Goal: Task Accomplishment & Management: Manage account settings

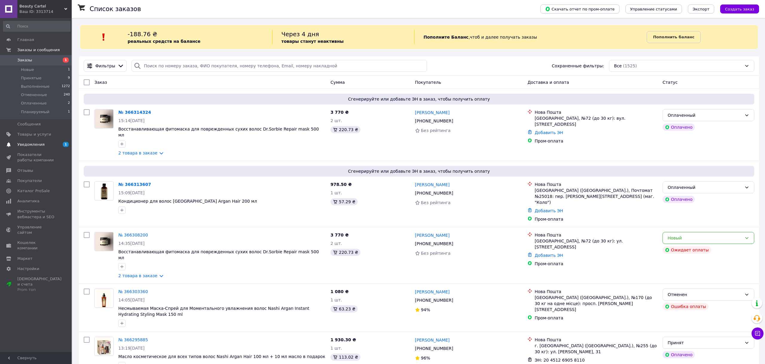
click at [45, 143] on span "Уведомления" at bounding box center [36, 144] width 38 height 5
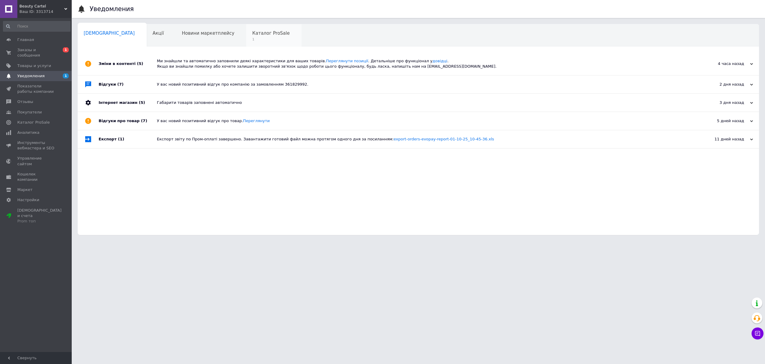
click at [246, 36] on div "Каталог ProSale 1" at bounding box center [273, 35] width 55 height 23
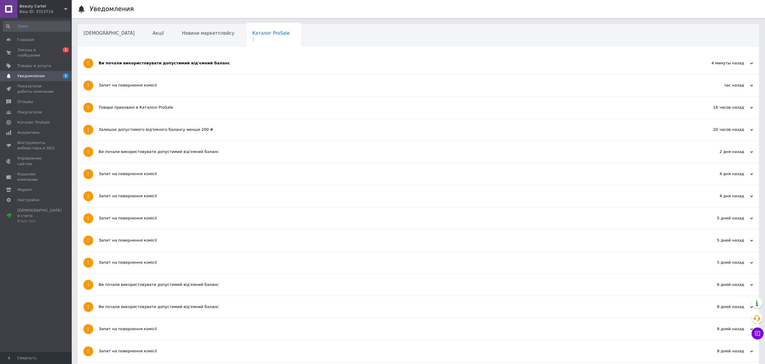
click at [131, 53] on span "Навчання та заходи" at bounding box center [108, 55] width 48 height 5
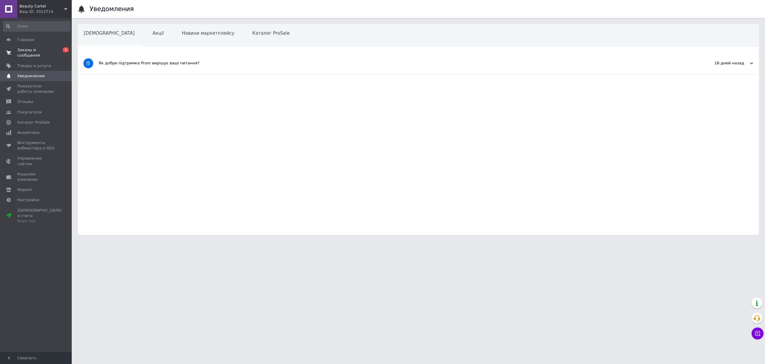
click at [47, 49] on span "Заказы и сообщения" at bounding box center [36, 52] width 38 height 11
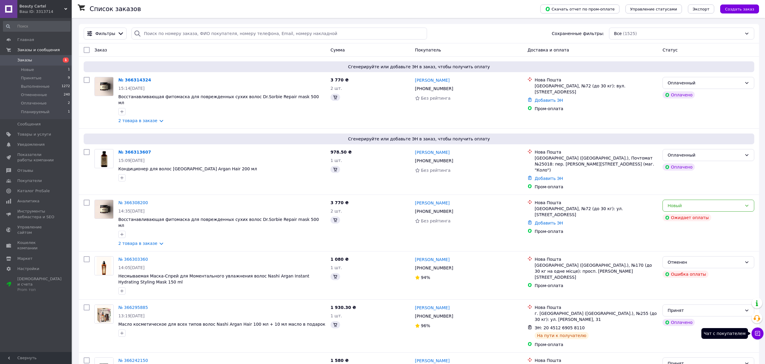
click at [755, 330] on icon at bounding box center [758, 333] width 6 height 6
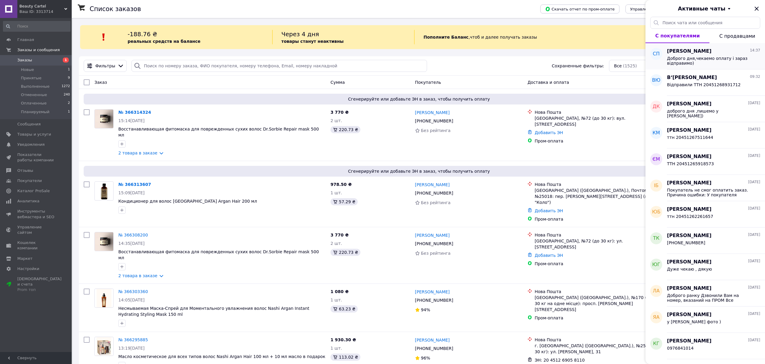
click at [729, 59] on span "Доброго дня,чекаемо оплату i зараз вiдправимо)" at bounding box center [709, 61] width 85 height 10
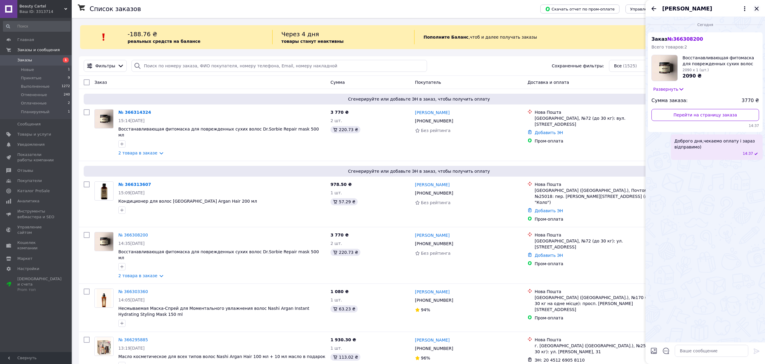
click at [759, 7] on icon "Закрыть" at bounding box center [757, 9] width 4 height 4
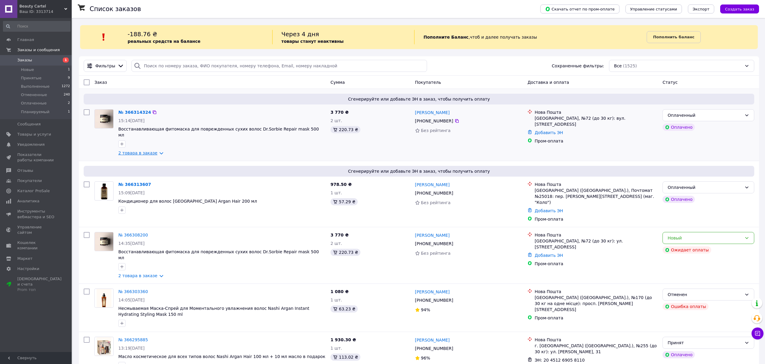
click at [128, 150] on link "2 товара в заказе" at bounding box center [137, 152] width 39 height 5
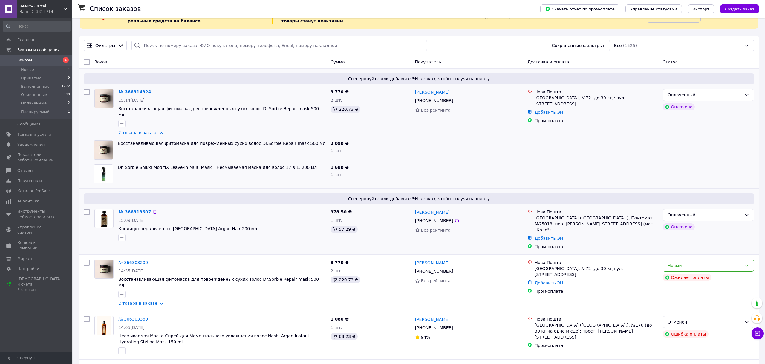
scroll to position [21, 0]
click at [680, 99] on div "Оплаченный" at bounding box center [709, 94] width 92 height 12
click at [678, 110] on li "Принят" at bounding box center [708, 107] width 91 height 11
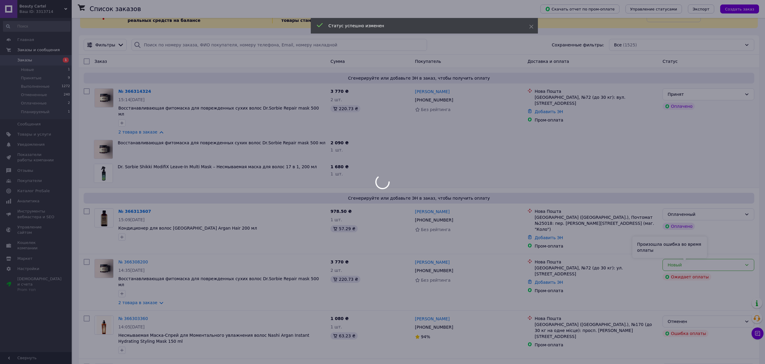
click at [685, 254] on div at bounding box center [382, 182] width 765 height 364
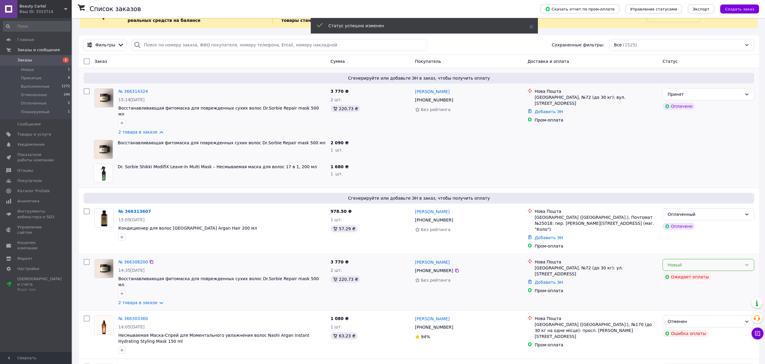
click at [687, 261] on div "Новый" at bounding box center [705, 264] width 74 height 7
click at [683, 289] on li "Отменен" at bounding box center [708, 287] width 91 height 11
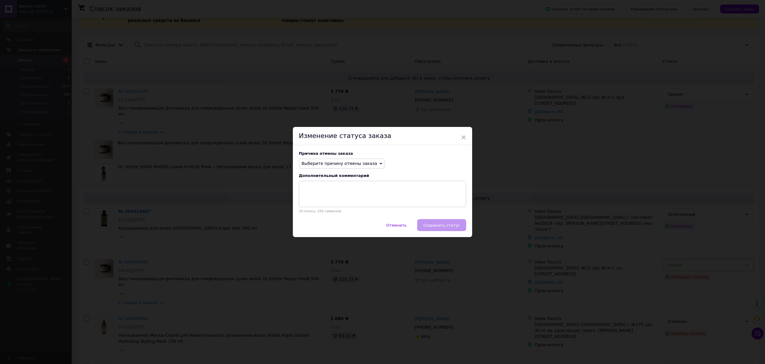
click at [341, 161] on span "Выберите причину отмены заказа" at bounding box center [340, 163] width 76 height 5
click at [329, 193] on li "Оплата не поступила" at bounding box center [342, 192] width 86 height 8
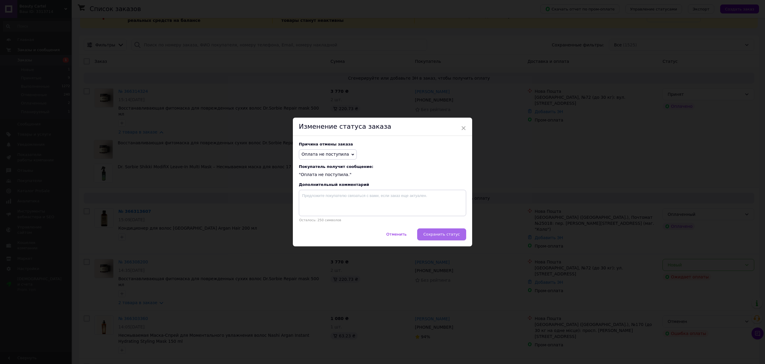
click at [448, 235] on span "Сохранить статус" at bounding box center [442, 234] width 36 height 4
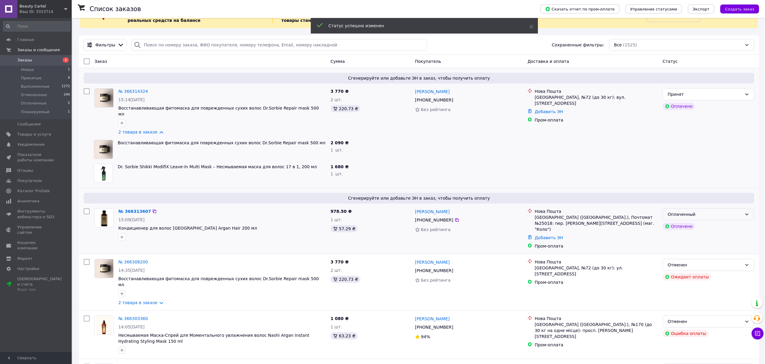
click at [676, 211] on div "Оплаченный" at bounding box center [705, 214] width 74 height 7
click at [676, 222] on li "Принят" at bounding box center [708, 221] width 91 height 11
click at [132, 209] on link "№ 366313607" at bounding box center [133, 211] width 30 height 5
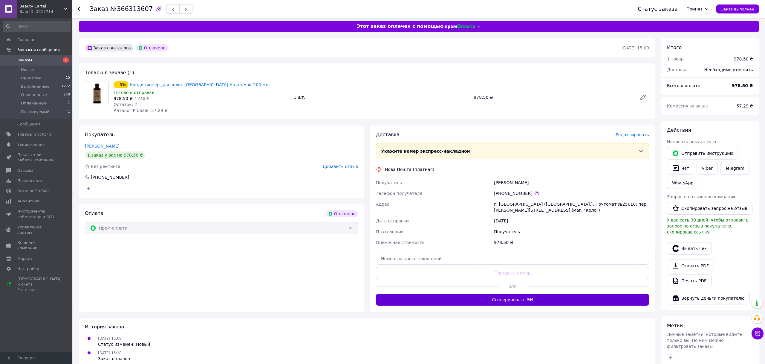
scroll to position [3, 0]
click at [513, 299] on button "Сгенерировать ЭН" at bounding box center [512, 300] width 273 height 12
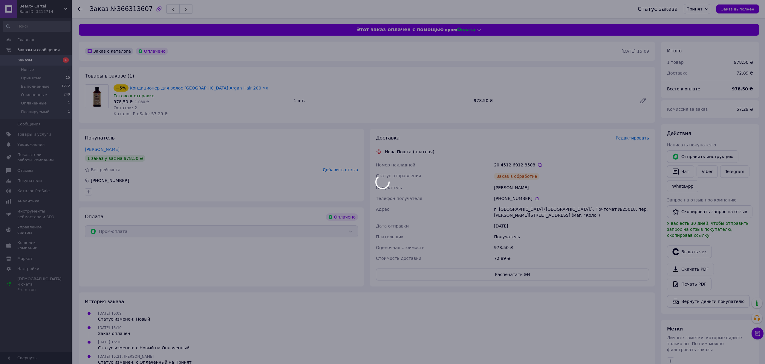
scroll to position [2, 0]
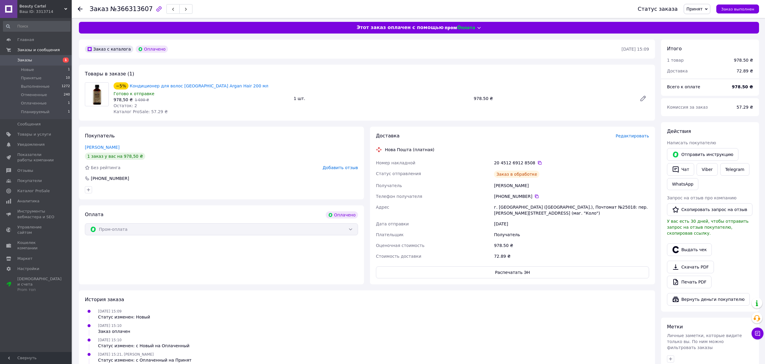
click at [29, 60] on span "Заказы" at bounding box center [24, 59] width 15 height 5
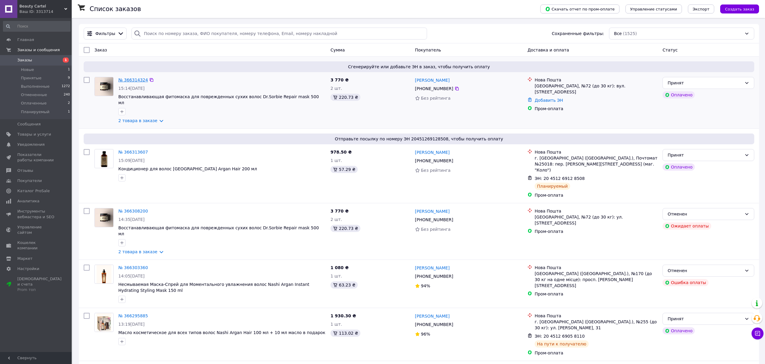
click at [128, 80] on link "№ 366314324" at bounding box center [133, 79] width 30 height 5
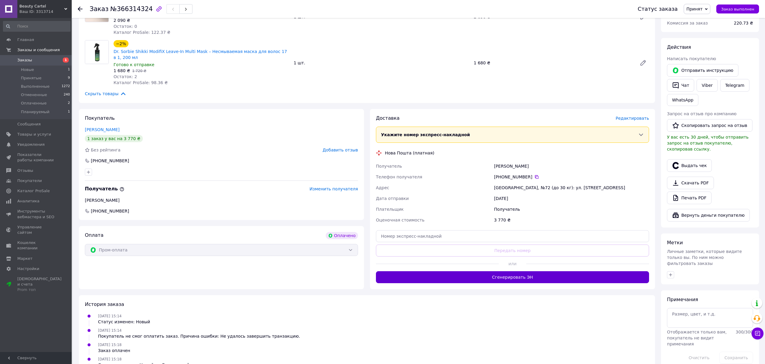
click at [483, 279] on button "Сгенерировать ЭН" at bounding box center [512, 277] width 273 height 12
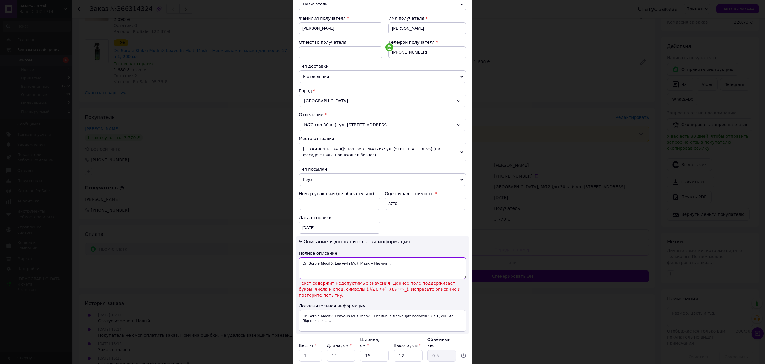
scroll to position [79, 0]
drag, startPoint x: 369, startPoint y: 263, endPoint x: 376, endPoint y: 263, distance: 6.9
click at [376, 263] on textarea "Dr. Sorbie ModifiX Leave-In Multi Mask – Незмив..." at bounding box center [382, 268] width 167 height 22
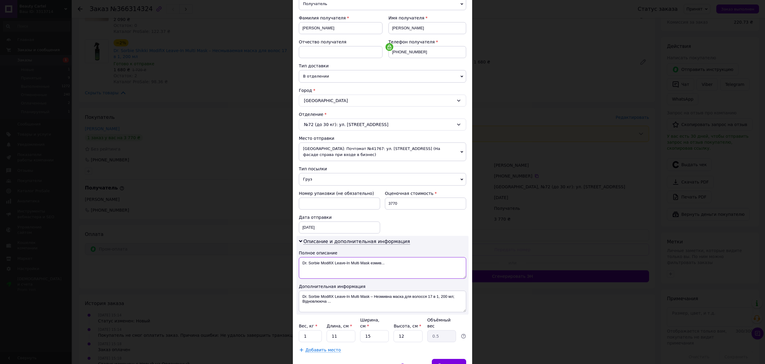
click at [333, 263] on textarea "Dr. Sorbie ModifiX Leave-In Multi Mask езмив..." at bounding box center [382, 268] width 167 height 22
type textarea "Dr. Sorbie ModiLeave-In Multi Mask езмив..."
click at [454, 359] on div "Сохранить" at bounding box center [449, 364] width 34 height 12
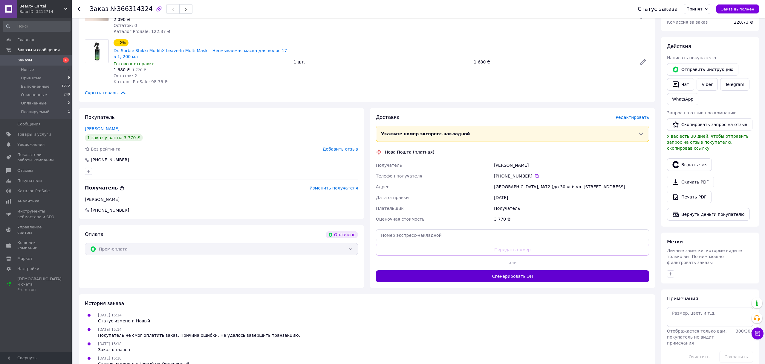
click at [528, 271] on button "Сгенерировать ЭН" at bounding box center [512, 276] width 273 height 12
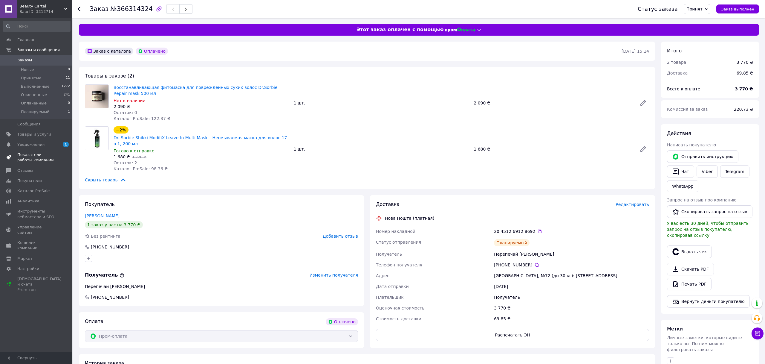
click at [42, 154] on span "Показатели работы компании" at bounding box center [36, 157] width 38 height 11
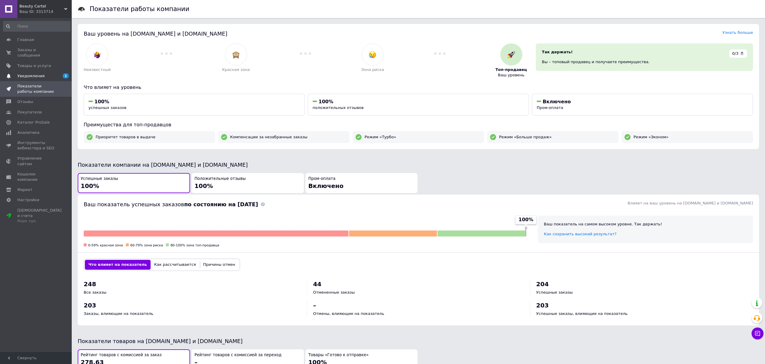
click at [34, 73] on link "Уведомления 1 0" at bounding box center [37, 76] width 74 height 10
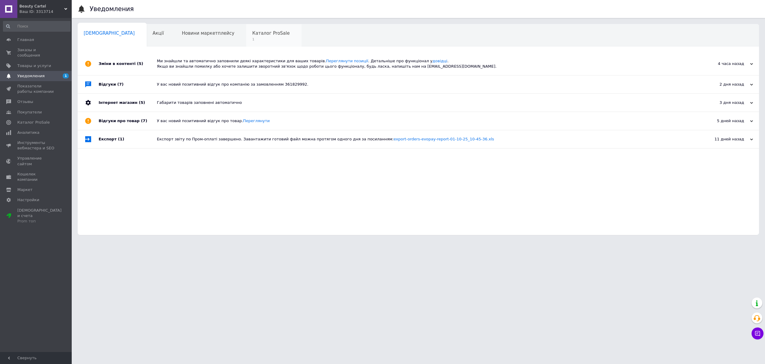
click at [252, 37] on span "1" at bounding box center [270, 39] width 37 height 4
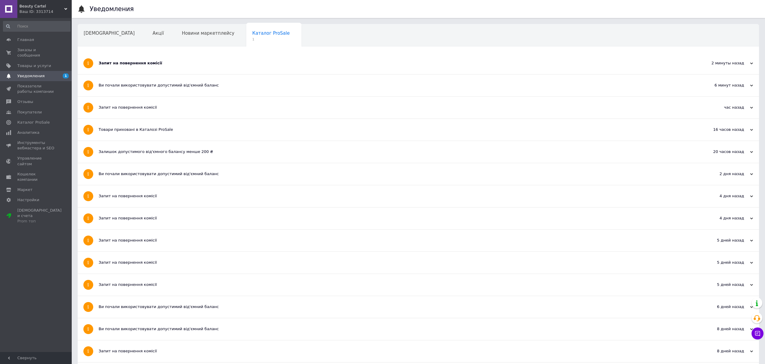
click at [131, 53] on span "Навчання та заходи" at bounding box center [108, 55] width 48 height 5
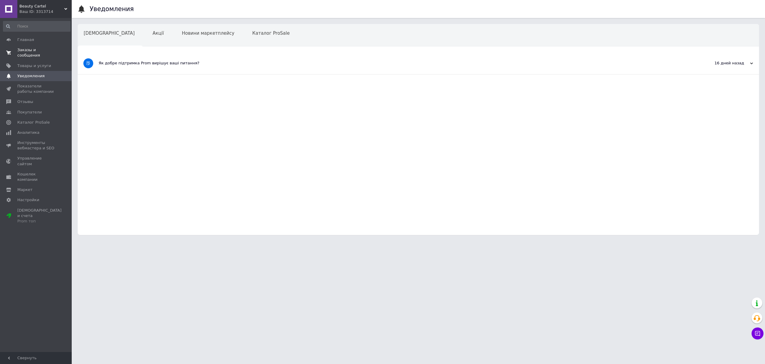
click at [27, 48] on span "Заказы и сообщения" at bounding box center [36, 52] width 38 height 11
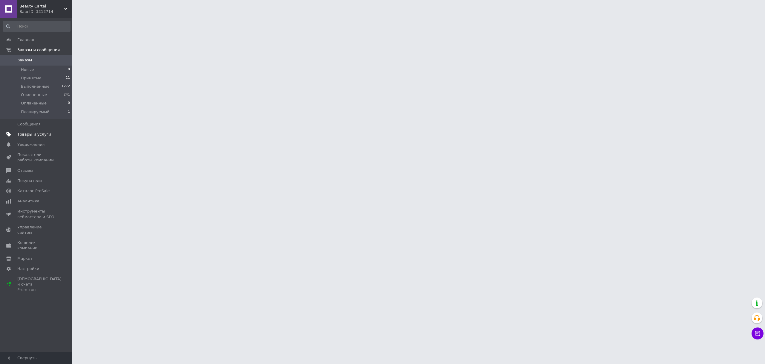
click at [27, 136] on span "Товары и услуги" at bounding box center [34, 134] width 34 height 5
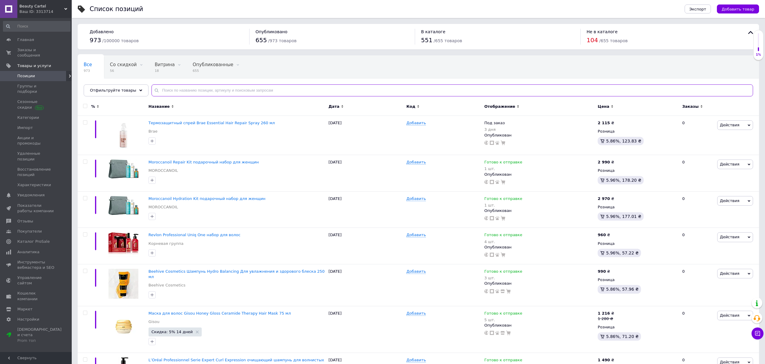
click at [176, 91] on input "text" at bounding box center [453, 90] width 602 height 12
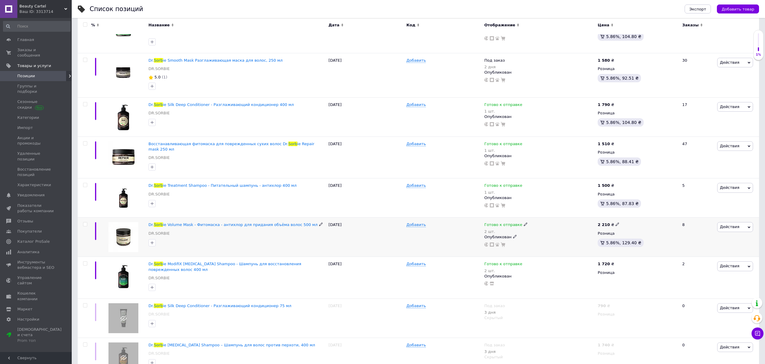
scroll to position [601, 0]
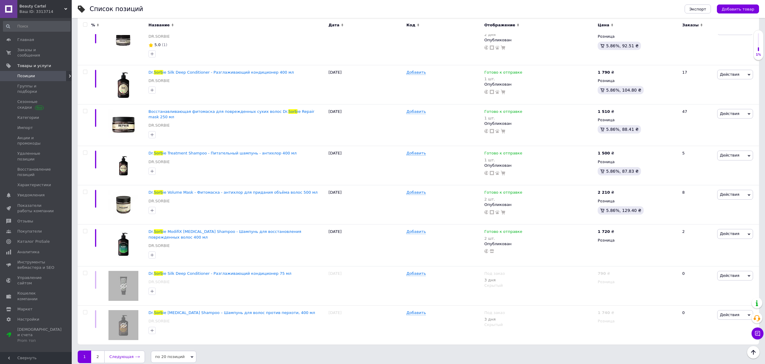
type input "sorb"
click at [105, 352] on link "Следующая" at bounding box center [124, 356] width 41 height 13
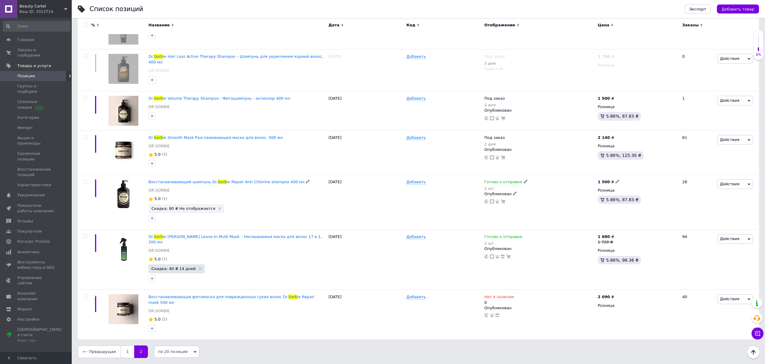
scroll to position [298, 0]
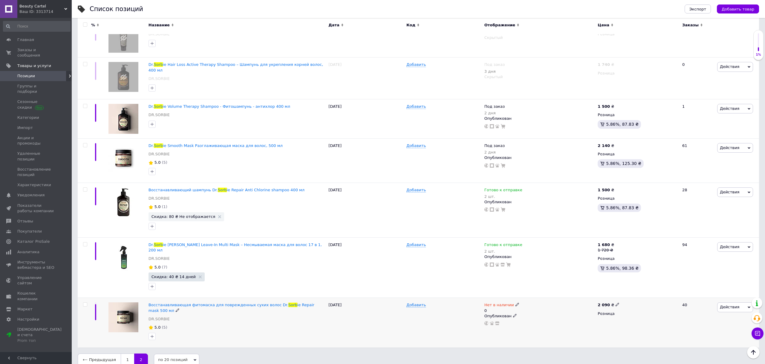
click at [497, 302] on span "Нет в наличии" at bounding box center [500, 305] width 30 height 6
click at [550, 316] on li "Под заказ" at bounding box center [551, 320] width 57 height 8
click at [542, 305] on input "1" at bounding box center [544, 311] width 45 height 12
type input "2"
click at [552, 330] on input "0" at bounding box center [544, 334] width 45 height 12
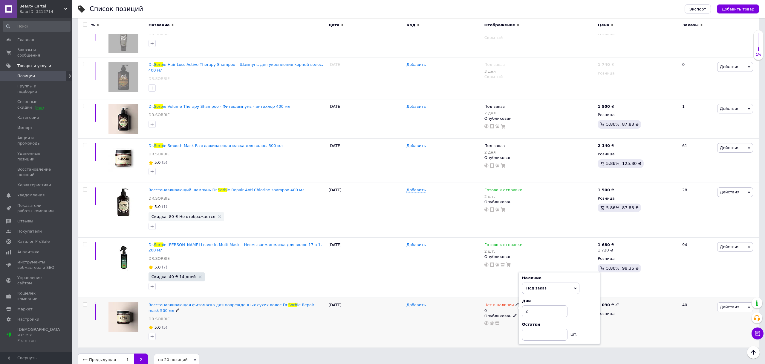
click at [411, 302] on span "Добавить" at bounding box center [416, 304] width 19 height 5
click at [416, 318] on div at bounding box center [444, 322] width 78 height 50
click at [30, 53] on span "Заказы и сообщения" at bounding box center [36, 52] width 38 height 11
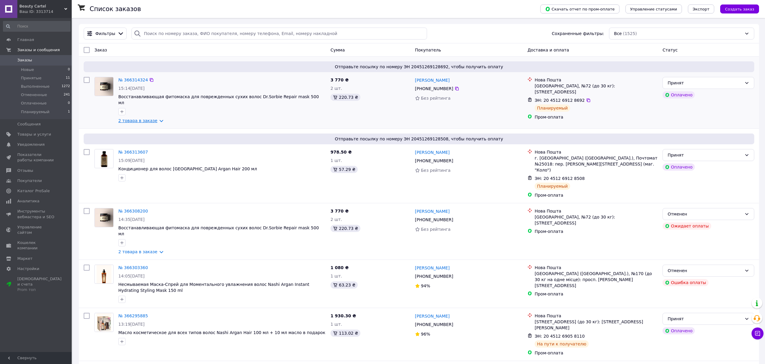
click at [147, 118] on link "2 товара в заказе" at bounding box center [137, 120] width 39 height 5
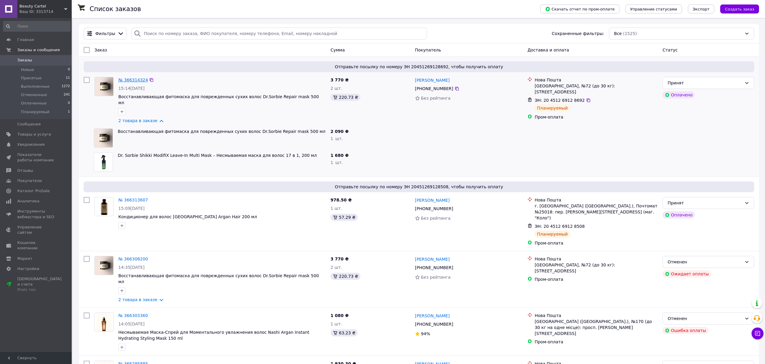
click at [124, 78] on link "№ 366314324" at bounding box center [133, 79] width 30 height 5
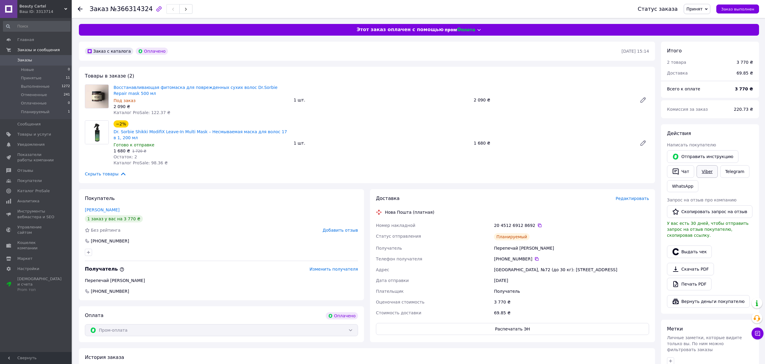
click at [707, 175] on link "Viber" at bounding box center [707, 171] width 21 height 13
click at [538, 226] on icon at bounding box center [540, 225] width 5 height 5
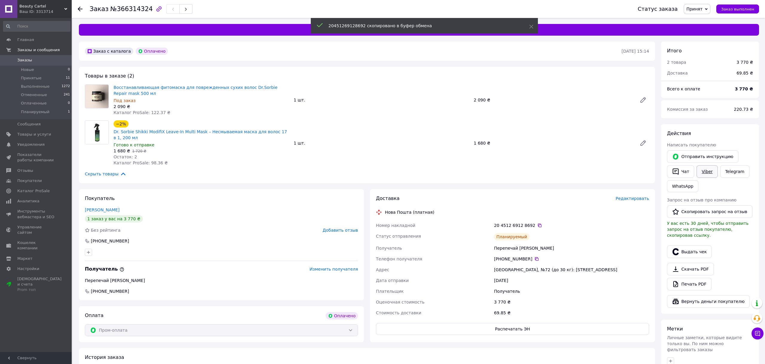
click at [706, 175] on link "Viber" at bounding box center [707, 171] width 21 height 13
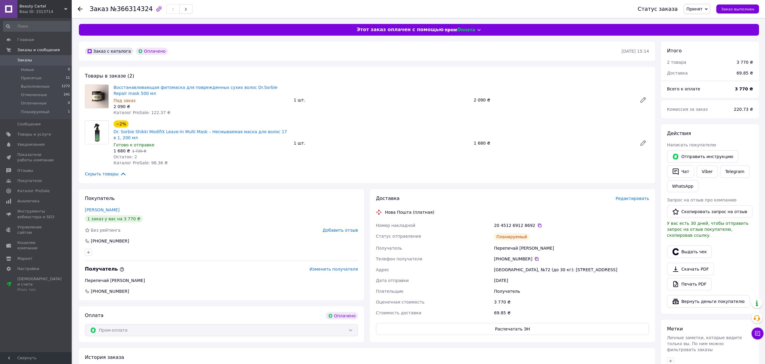
click at [33, 62] on span "Заказы" at bounding box center [36, 59] width 38 height 5
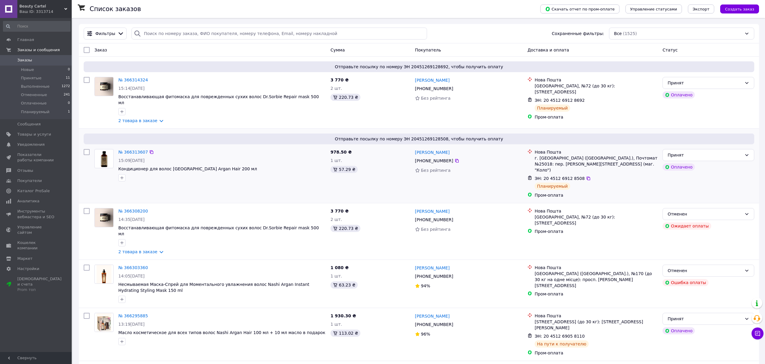
click at [138, 148] on div "№ 366313607" at bounding box center [133, 151] width 31 height 7
click at [138, 149] on link "№ 366313607" at bounding box center [133, 151] width 30 height 5
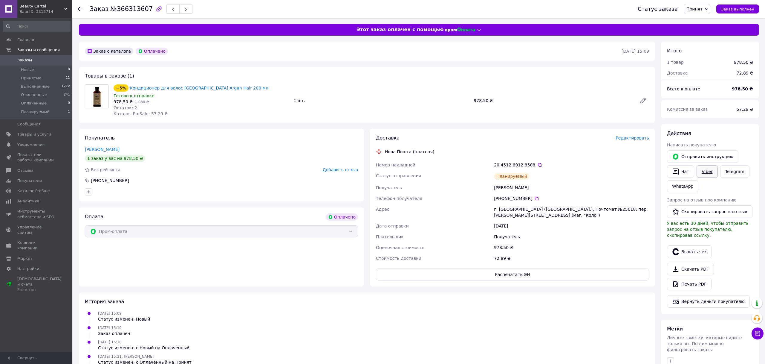
click at [700, 169] on link "Viber" at bounding box center [707, 171] width 21 height 13
click at [703, 171] on link "Viber" at bounding box center [707, 171] width 21 height 13
click at [539, 165] on icon at bounding box center [540, 165] width 4 height 4
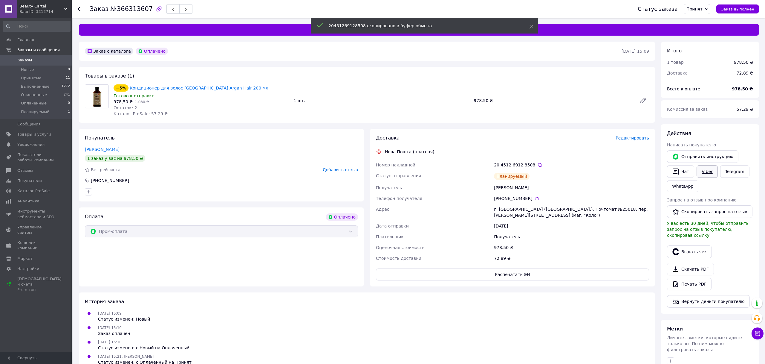
click at [709, 169] on link "Viber" at bounding box center [707, 171] width 21 height 13
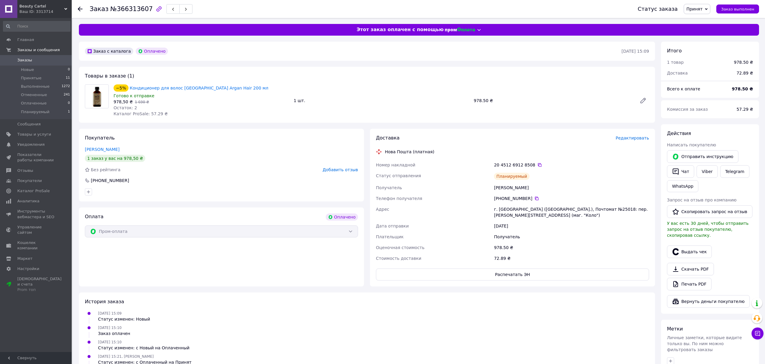
click at [48, 60] on span "Заказы" at bounding box center [36, 59] width 38 height 5
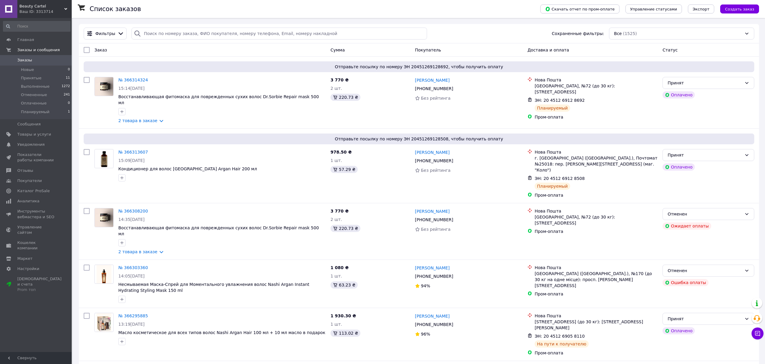
click at [142, 149] on link "№ 366313607" at bounding box center [133, 151] width 30 height 5
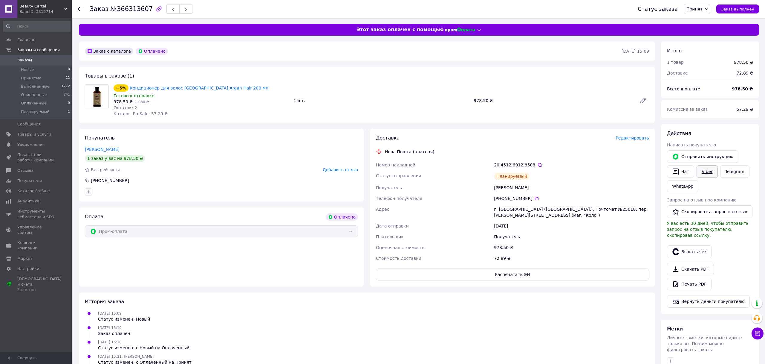
click at [709, 169] on link "Viber" at bounding box center [707, 171] width 21 height 13
click at [77, 7] on div "Заказ №366313607 Статус заказа Принят Выполнен Отменен Оплаченный Планируемый З…" at bounding box center [419, 9] width 694 height 18
click at [79, 9] on use at bounding box center [80, 9] width 5 height 5
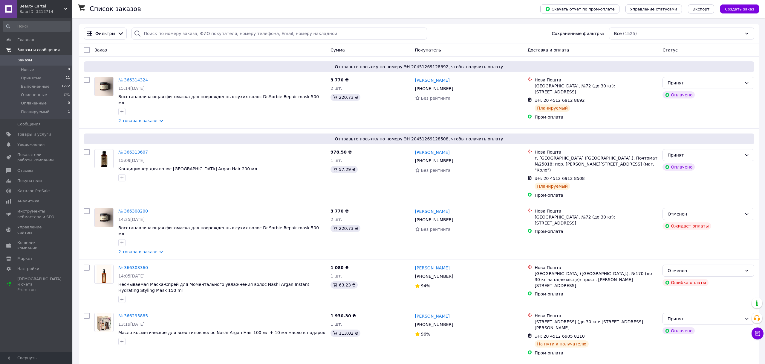
click at [32, 54] on link "Заказы и сообщения" at bounding box center [37, 50] width 74 height 10
click at [34, 55] on span "Заказы и сообщения" at bounding box center [36, 52] width 38 height 11
click at [33, 63] on link "Заказы 0" at bounding box center [37, 60] width 74 height 10
click at [24, 76] on span "Принятые" at bounding box center [31, 77] width 21 height 5
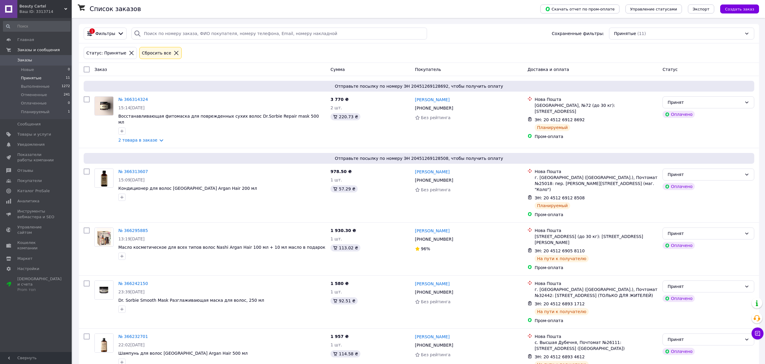
click at [46, 65] on link "Заказы 0" at bounding box center [37, 60] width 74 height 10
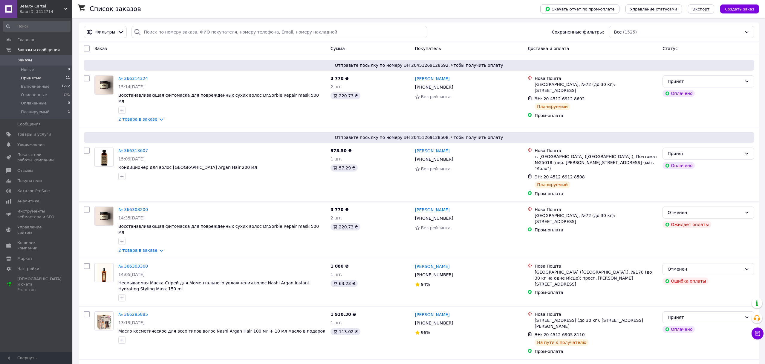
click at [56, 78] on li "Принятые 11" at bounding box center [37, 78] width 74 height 8
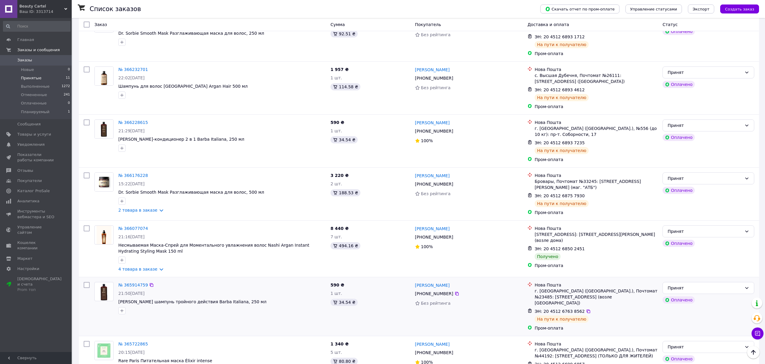
scroll to position [351, 0]
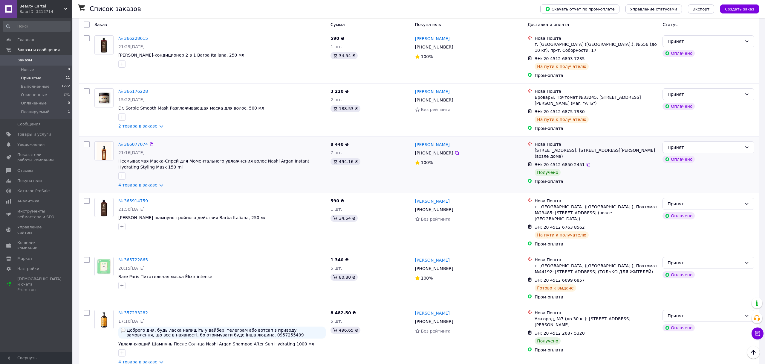
click at [138, 182] on link "4 товара в заказе" at bounding box center [137, 184] width 39 height 5
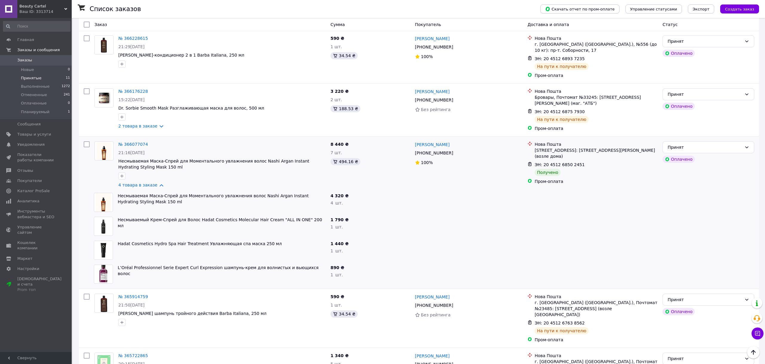
click at [30, 62] on span "Заказы" at bounding box center [24, 59] width 15 height 5
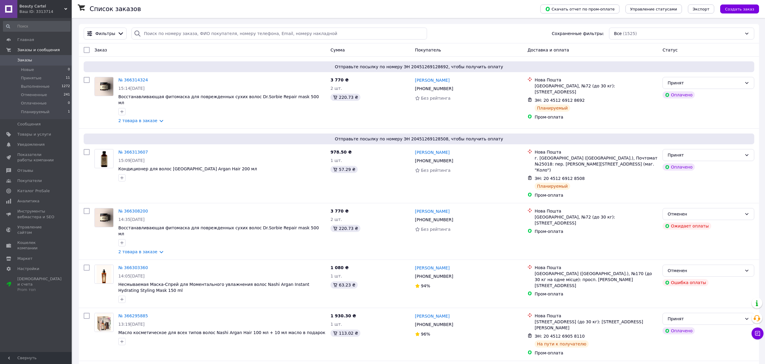
click at [58, 63] on link "Заказы 0" at bounding box center [37, 60] width 74 height 10
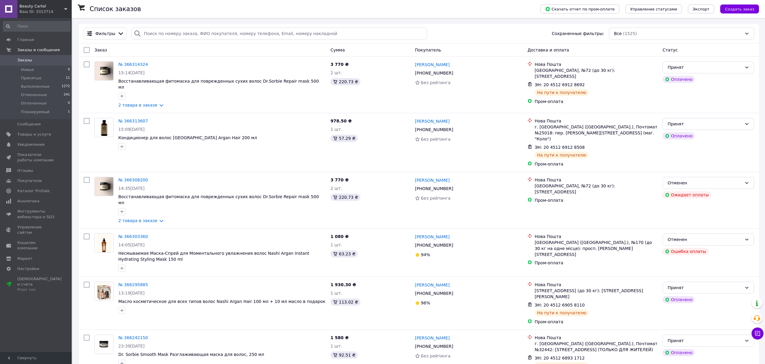
click at [35, 59] on span "Заказы" at bounding box center [36, 59] width 38 height 5
click at [27, 80] on span "Принятые" at bounding box center [31, 77] width 21 height 5
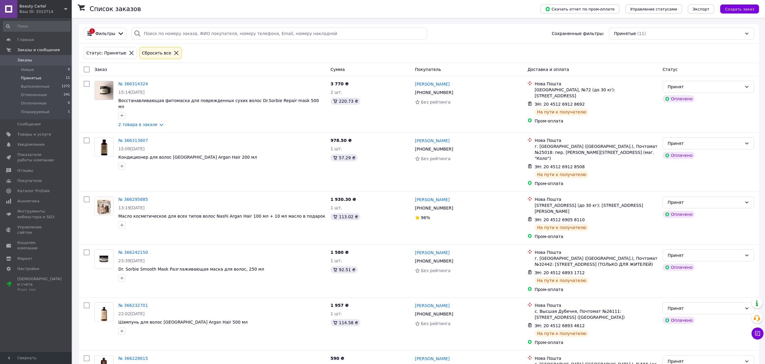
click at [24, 61] on span "Заказы" at bounding box center [24, 59] width 15 height 5
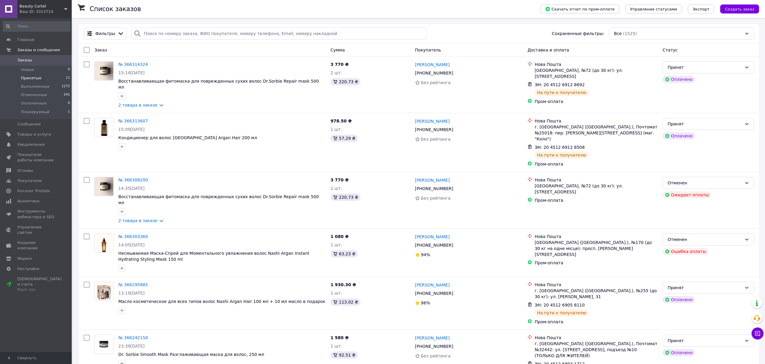
click at [49, 77] on li "Принятые 11" at bounding box center [37, 78] width 74 height 8
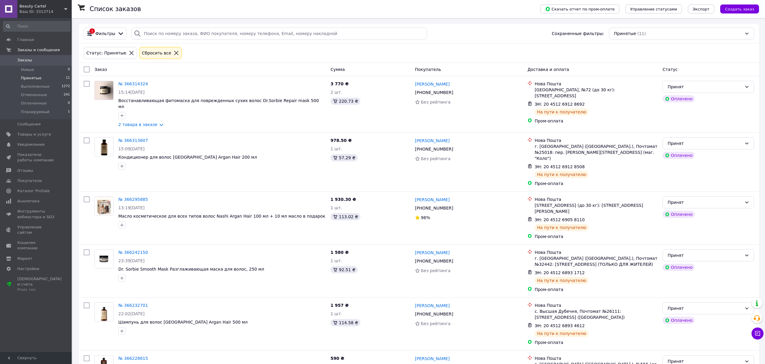
click at [44, 80] on li "Принятые 11" at bounding box center [37, 78] width 74 height 8
click at [49, 79] on li "Принятые 11" at bounding box center [37, 78] width 74 height 8
click at [43, 111] on span "Планируемый" at bounding box center [35, 111] width 28 height 5
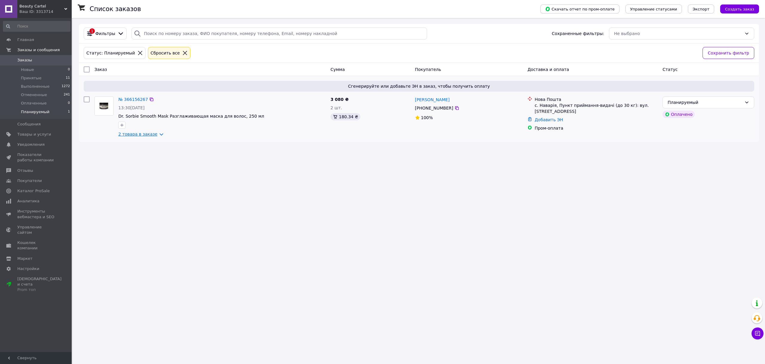
click at [139, 133] on link "2 товара в заказе" at bounding box center [137, 134] width 39 height 5
click at [47, 61] on span "Заказы" at bounding box center [36, 59] width 38 height 5
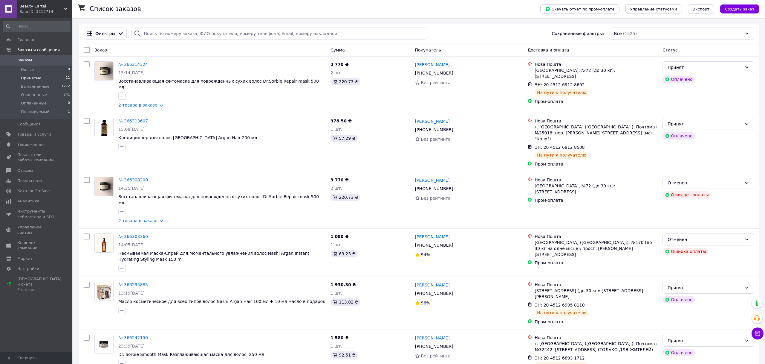
click at [26, 77] on span "Принятые" at bounding box center [31, 77] width 21 height 5
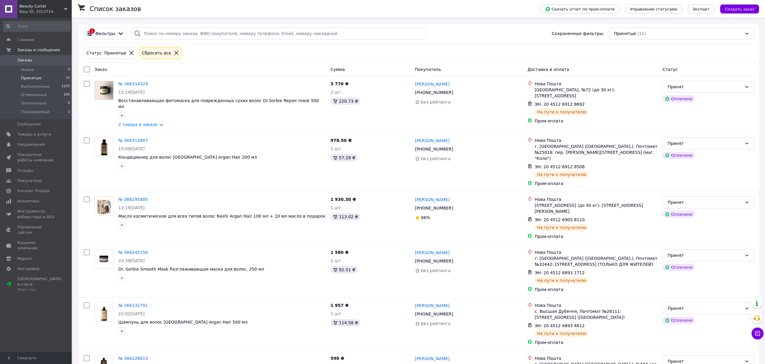
click at [43, 58] on span "Заказы" at bounding box center [36, 59] width 38 height 5
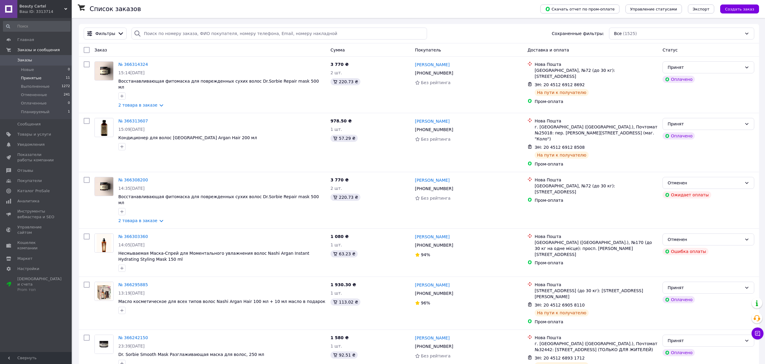
click at [40, 75] on li "Принятые 11" at bounding box center [37, 78] width 74 height 8
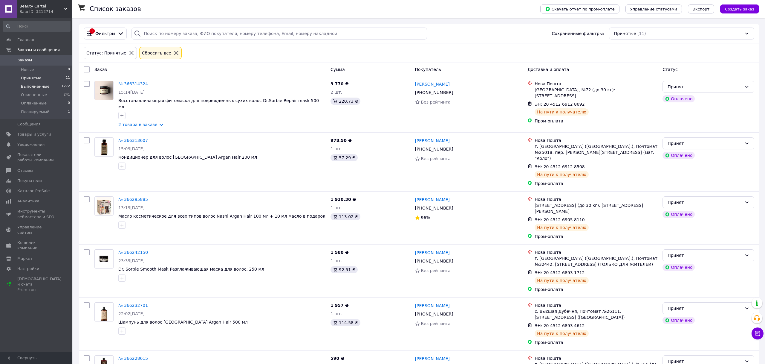
click at [32, 90] on li "Выполненные 1272" at bounding box center [37, 86] width 74 height 8
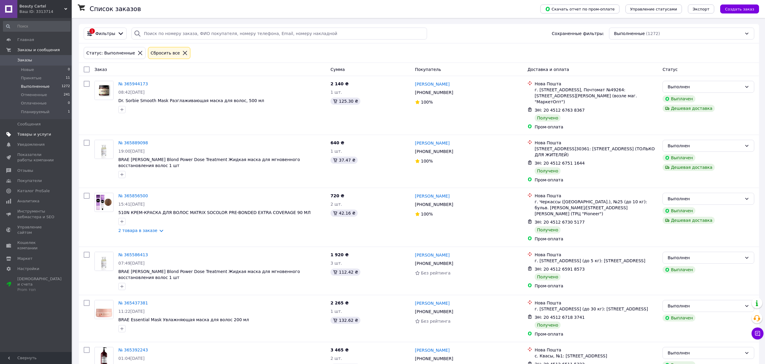
click at [34, 134] on span "Товары и услуги" at bounding box center [34, 134] width 34 height 5
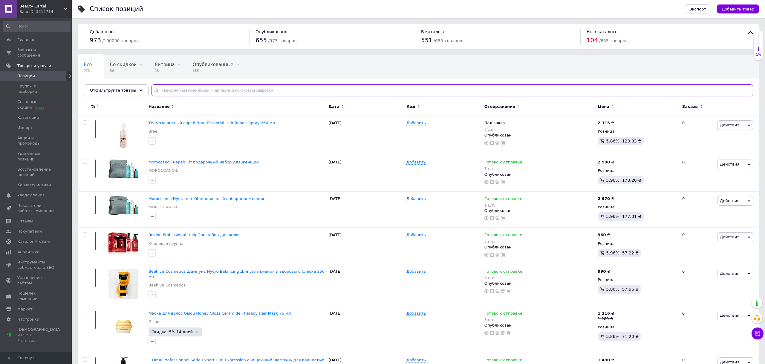
click at [181, 88] on input "text" at bounding box center [453, 90] width 602 height 12
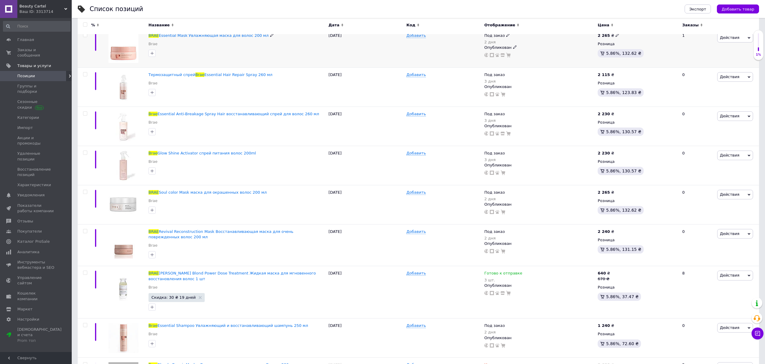
scroll to position [361, 0]
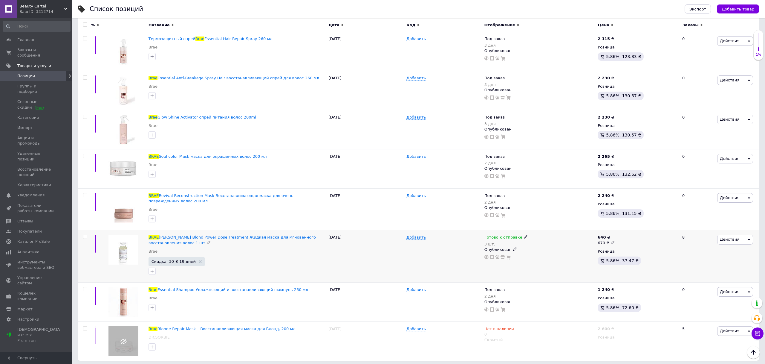
type input "brae"
click at [503, 235] on span "Готово к отправке" at bounding box center [504, 238] width 38 height 6
drag, startPoint x: 557, startPoint y: 244, endPoint x: 526, endPoint y: 244, distance: 31.4
click at [556, 244] on li "В наличии" at bounding box center [558, 244] width 57 height 8
click at [459, 247] on div "Добавить" at bounding box center [444, 256] width 78 height 52
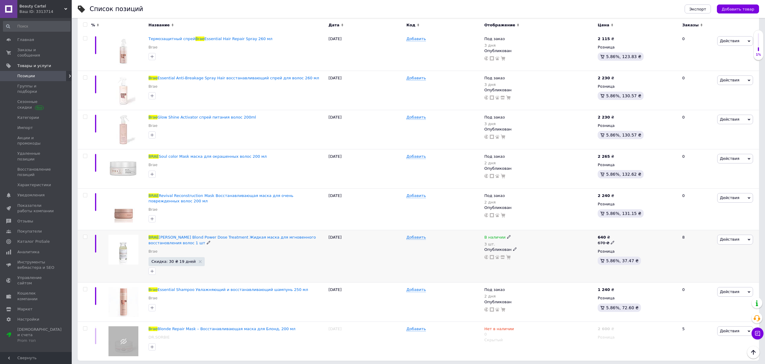
click at [492, 237] on span "В наличии" at bounding box center [495, 238] width 21 height 6
click at [535, 261] on li "Готово к отправке" at bounding box center [543, 261] width 57 height 8
click at [426, 252] on div "Добавить" at bounding box center [444, 256] width 78 height 52
click at [31, 55] on span "Заказы и сообщения" at bounding box center [36, 52] width 38 height 11
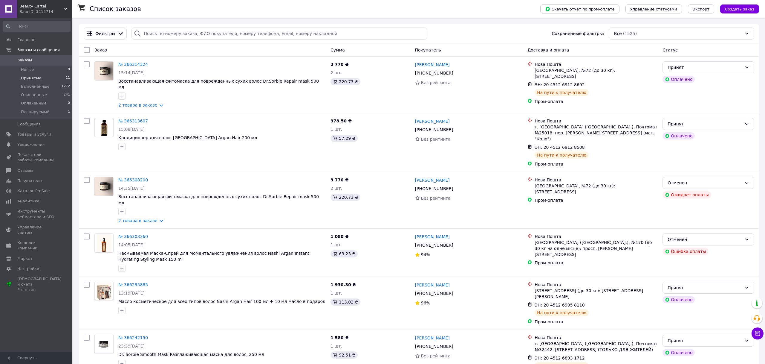
click at [42, 78] on li "Принятые 11" at bounding box center [37, 78] width 74 height 8
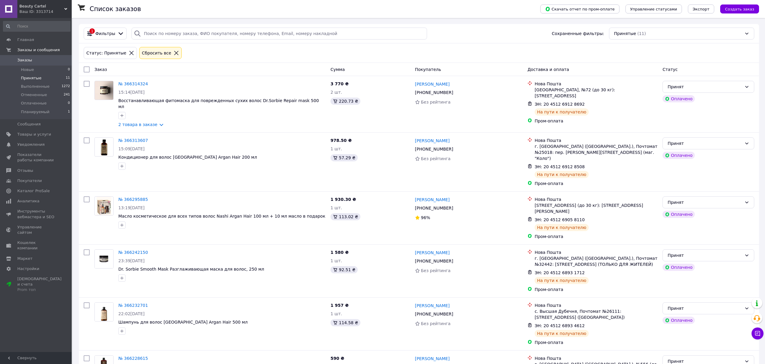
click at [26, 77] on span "Принятые" at bounding box center [31, 77] width 21 height 5
click at [33, 132] on span "Товары и услуги" at bounding box center [34, 134] width 34 height 5
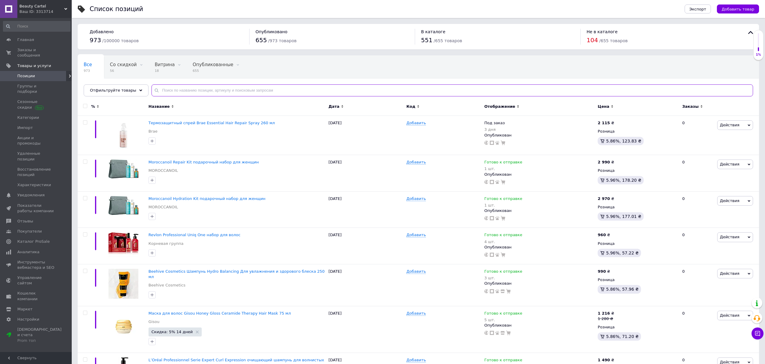
click at [190, 89] on input "text" at bounding box center [453, 90] width 602 height 12
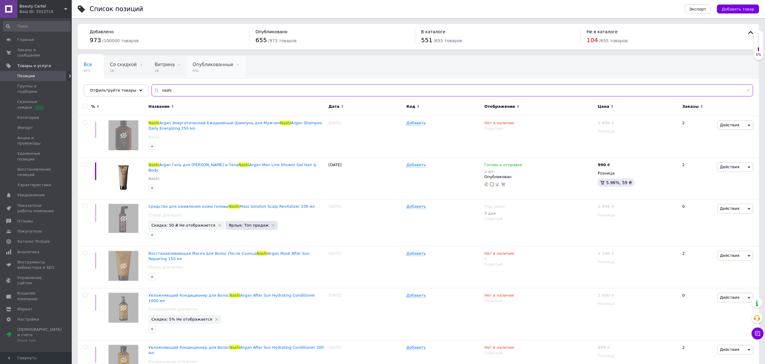
type input "nashi"
click at [212, 66] on span "Опубликованные" at bounding box center [213, 64] width 41 height 5
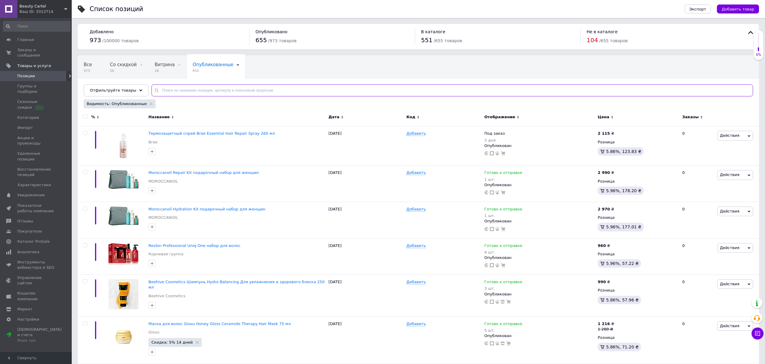
click at [199, 90] on input "text" at bounding box center [453, 90] width 602 height 12
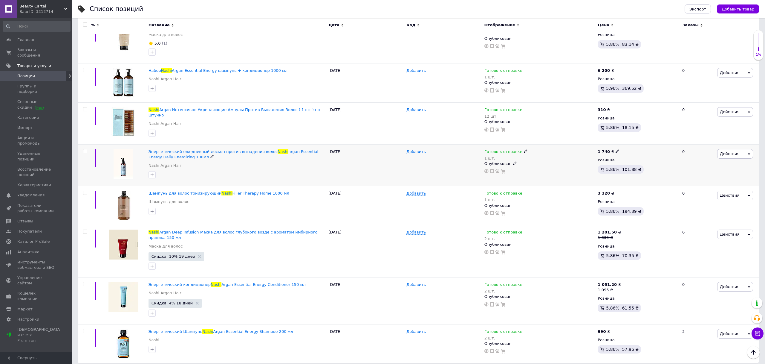
scroll to position [643, 0]
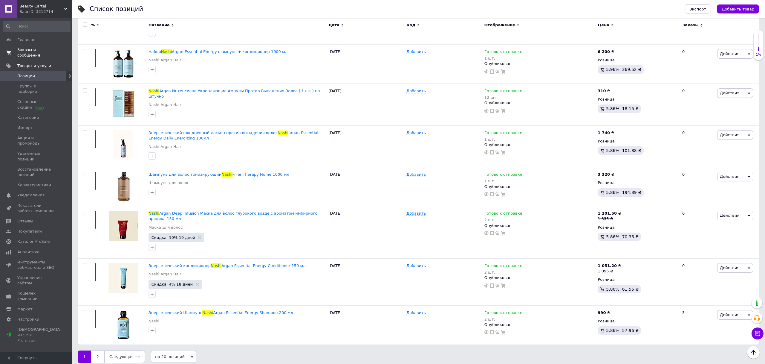
type input "nashi"
drag, startPoint x: 37, startPoint y: 57, endPoint x: 99, endPoint y: 18, distance: 73.1
click at [37, 57] on span "Заказы и сообщения" at bounding box center [36, 52] width 38 height 11
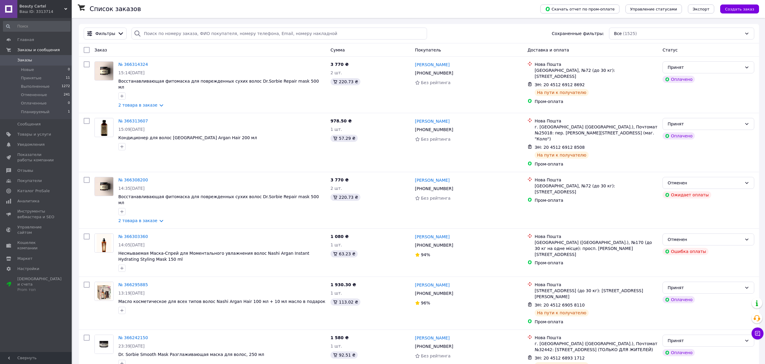
scroll to position [0, 0]
drag, startPoint x: 21, startPoint y: 73, endPoint x: 22, endPoint y: 81, distance: 8.7
click at [21, 73] on li "Новые 0" at bounding box center [37, 69] width 74 height 8
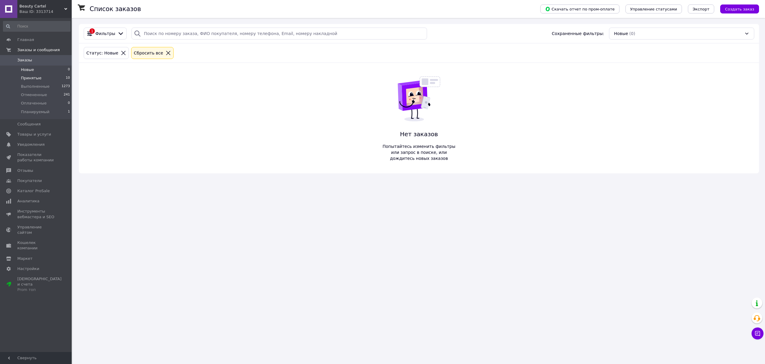
click at [23, 82] on li "Принятые 10" at bounding box center [37, 78] width 74 height 8
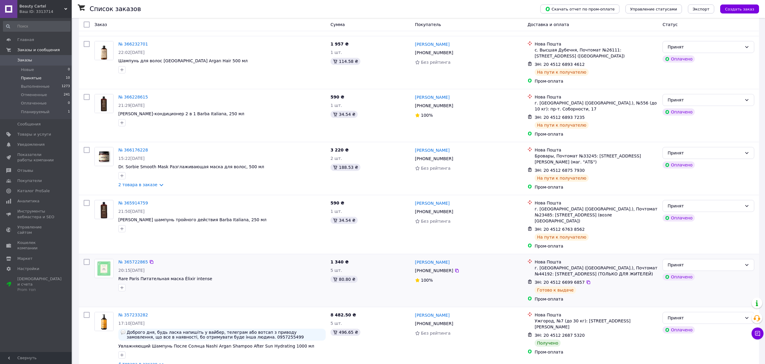
scroll to position [263, 0]
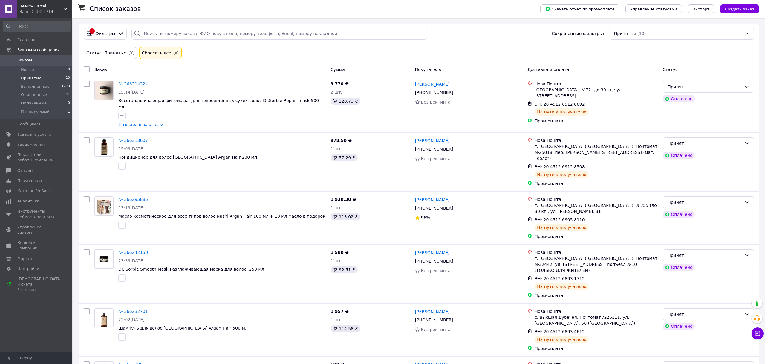
click at [59, 59] on span "0" at bounding box center [63, 59] width 16 height 5
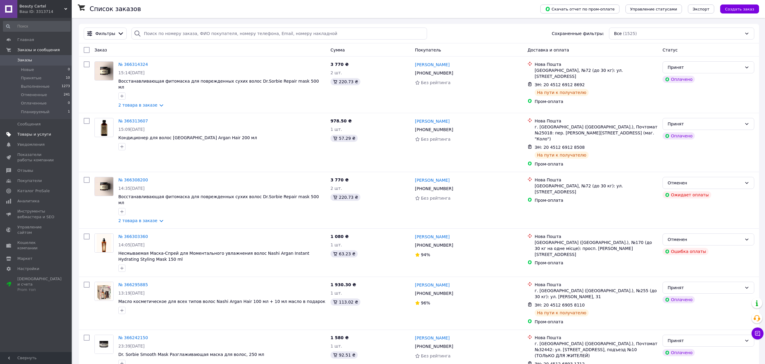
click at [38, 133] on span "Товары и услуги" at bounding box center [34, 134] width 34 height 5
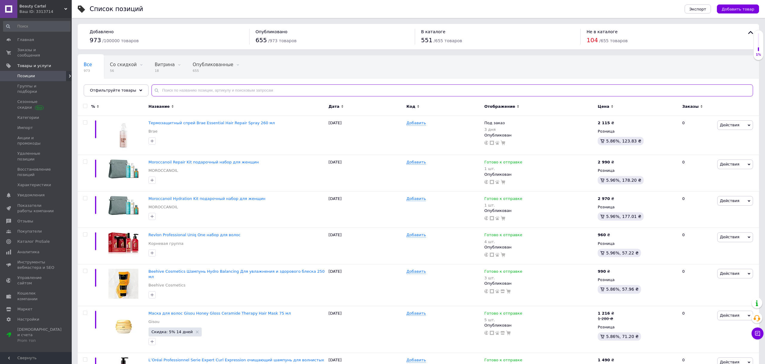
click at [183, 91] on input "text" at bounding box center [453, 90] width 602 height 12
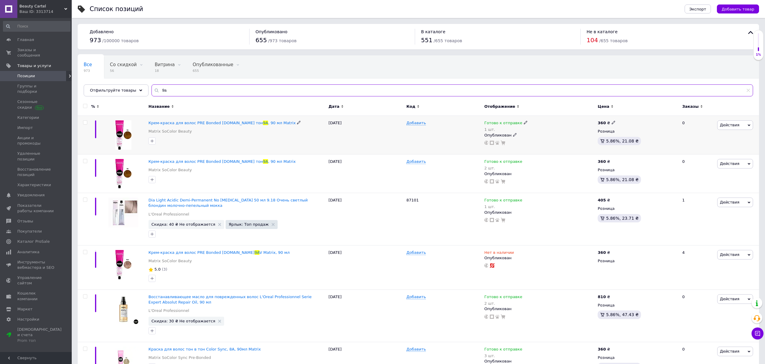
type input "9a"
click at [513, 124] on span "Готово к отправке" at bounding box center [504, 123] width 38 height 6
click at [543, 138] on li "Нет в наличии" at bounding box center [558, 139] width 57 height 8
click at [555, 144] on input "1" at bounding box center [551, 141] width 45 height 12
click at [425, 146] on div "Добавить" at bounding box center [444, 135] width 78 height 39
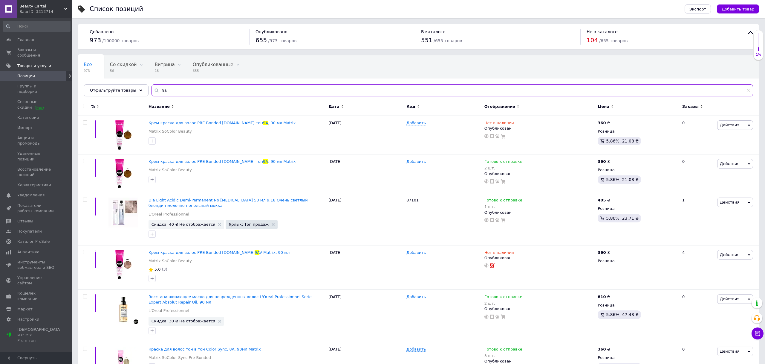
click at [228, 88] on input "9a" at bounding box center [453, 90] width 602 height 12
type input "9"
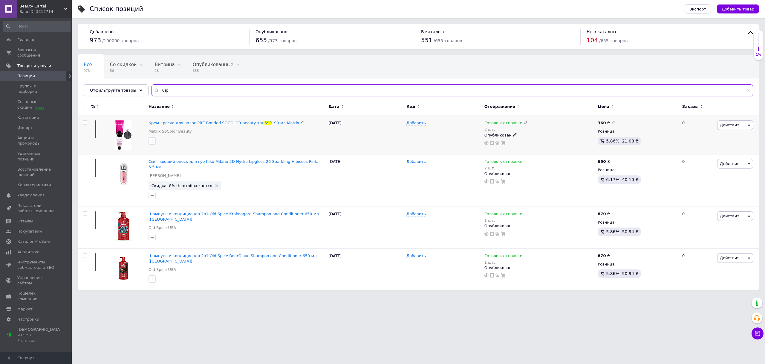
type input "6sp"
click at [509, 121] on span "Готово к отправке" at bounding box center [504, 123] width 38 height 6
click at [547, 138] on li "Нет в наличии" at bounding box center [558, 139] width 57 height 8
click at [544, 144] on input "3" at bounding box center [551, 141] width 45 height 12
click at [446, 136] on div "Добавить" at bounding box center [444, 135] width 78 height 39
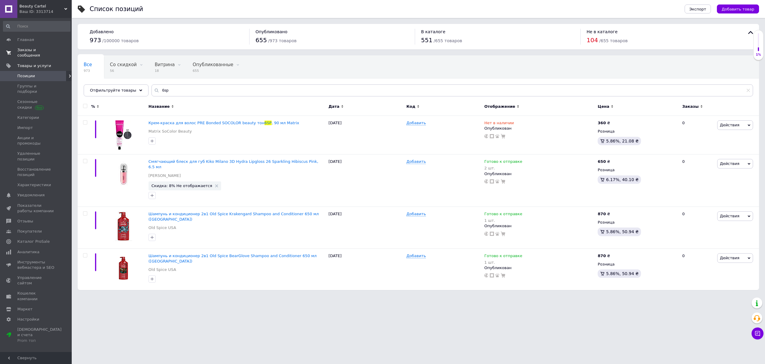
click at [39, 57] on span "Заказы и сообщения" at bounding box center [36, 52] width 38 height 11
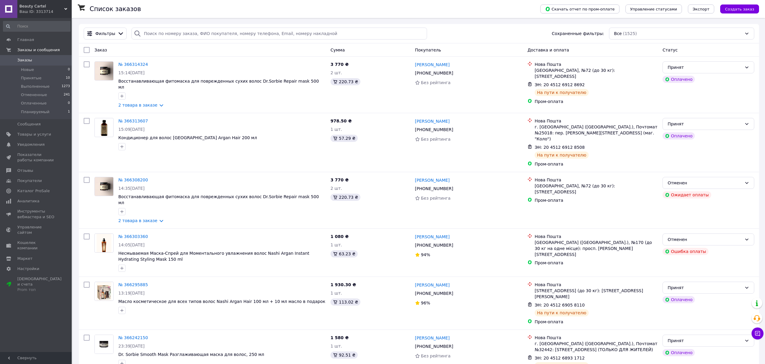
click at [46, 62] on span "Заказы" at bounding box center [36, 59] width 38 height 5
click at [36, 132] on span "Товары и услуги" at bounding box center [34, 134] width 34 height 5
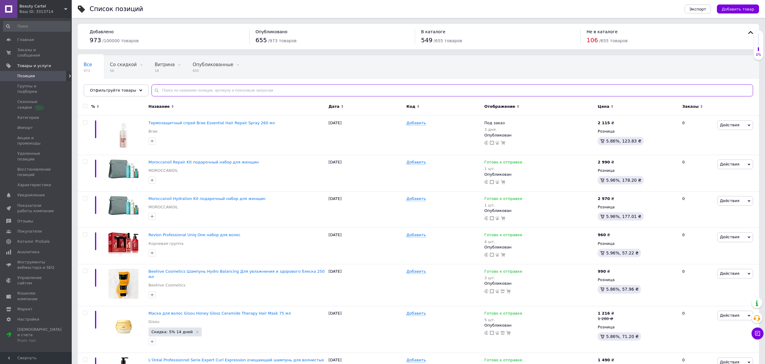
click at [165, 90] on input "text" at bounding box center [453, 90] width 602 height 12
